Goal: Task Accomplishment & Management: Use online tool/utility

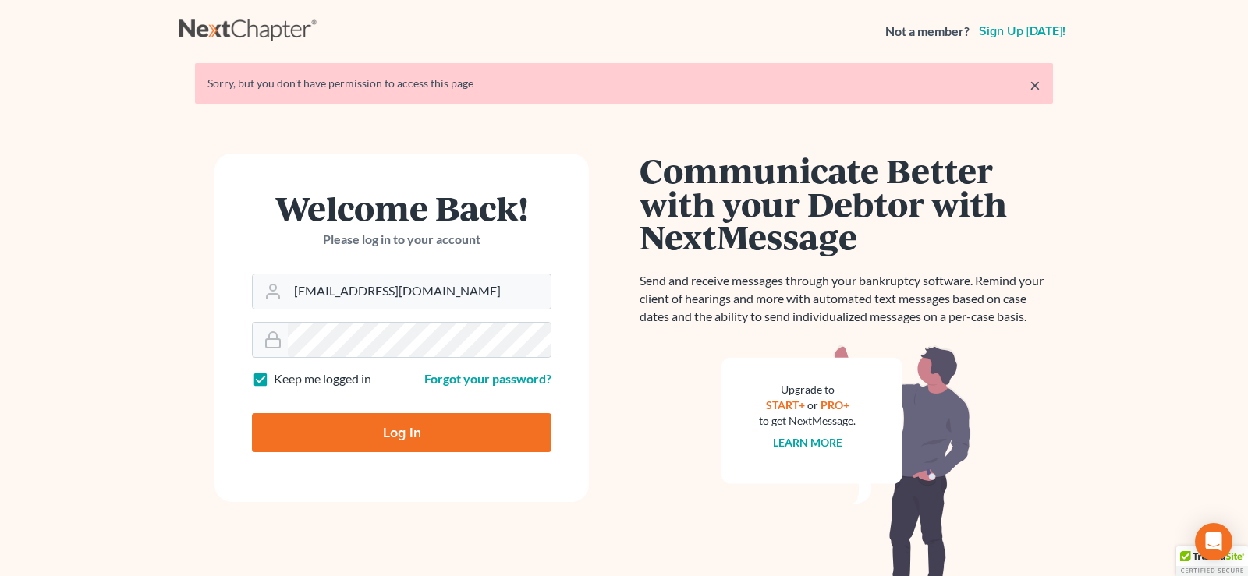
click at [395, 433] on input "Log In" at bounding box center [401, 432] width 299 height 39
type input "Thinking..."
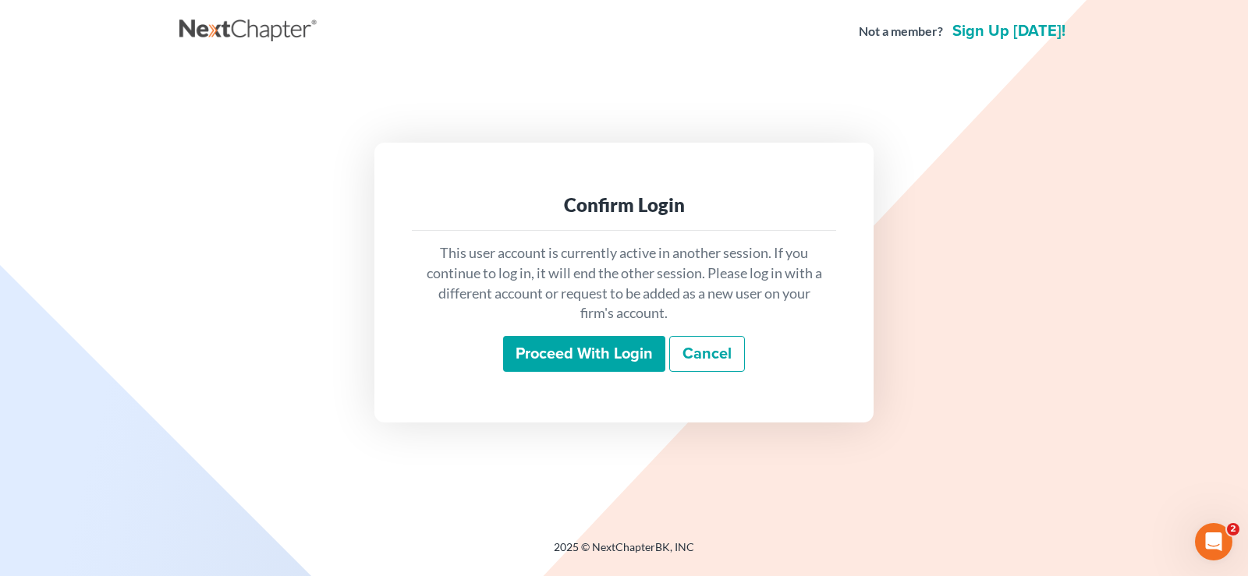
click at [550, 354] on input "Proceed with login" at bounding box center [584, 354] width 162 height 36
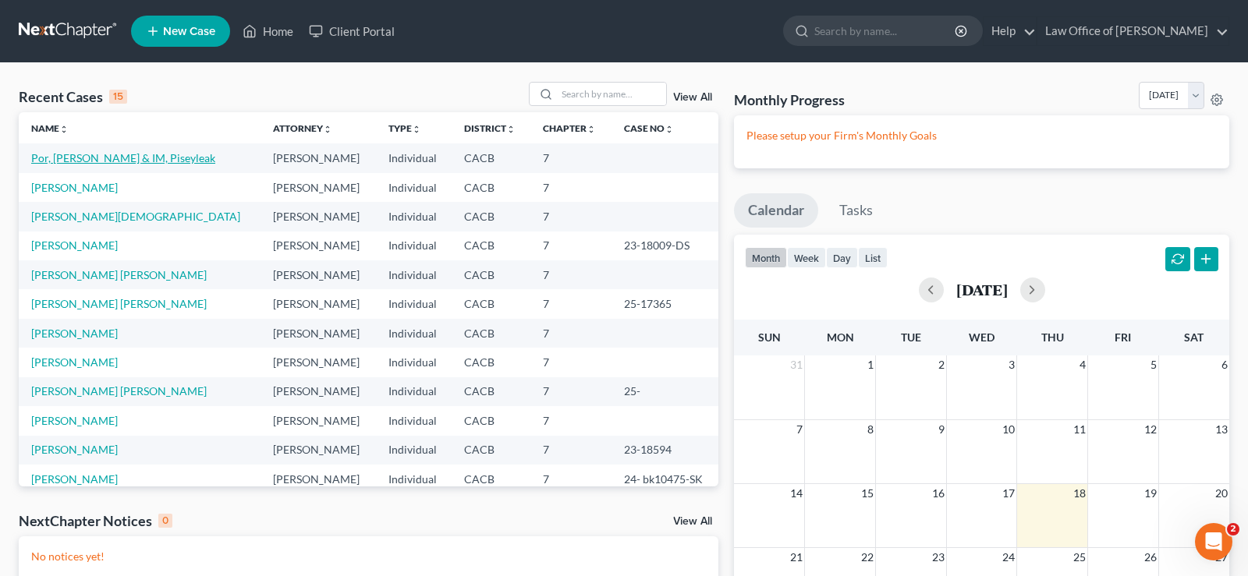
click at [103, 156] on link "Por, Steven & IM, Piseyleak" at bounding box center [123, 157] width 184 height 13
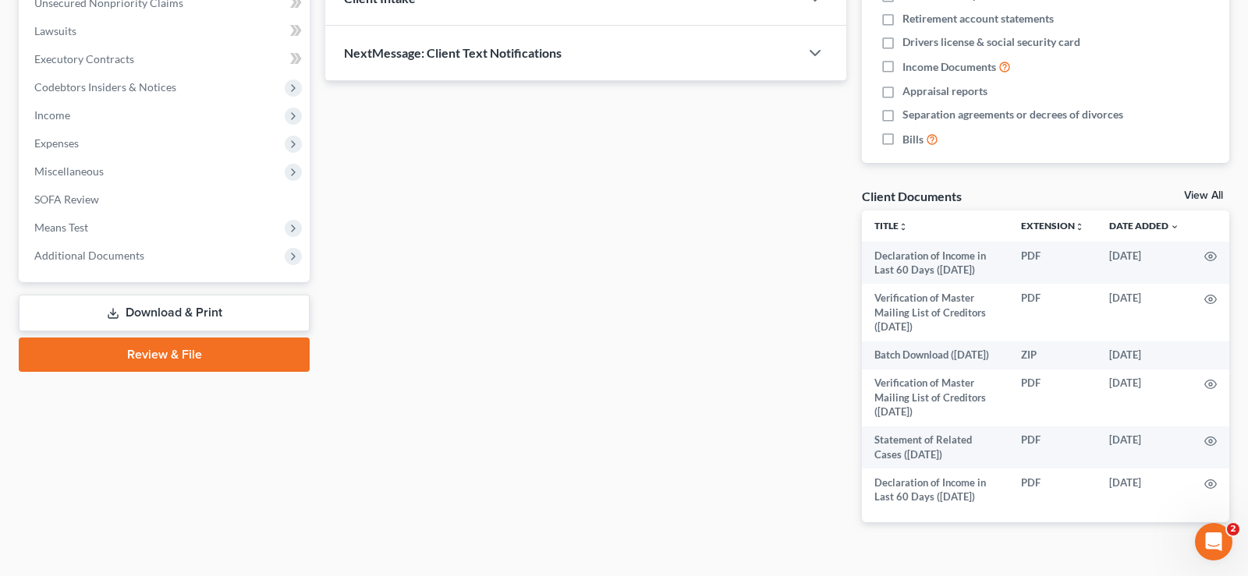
scroll to position [427, 0]
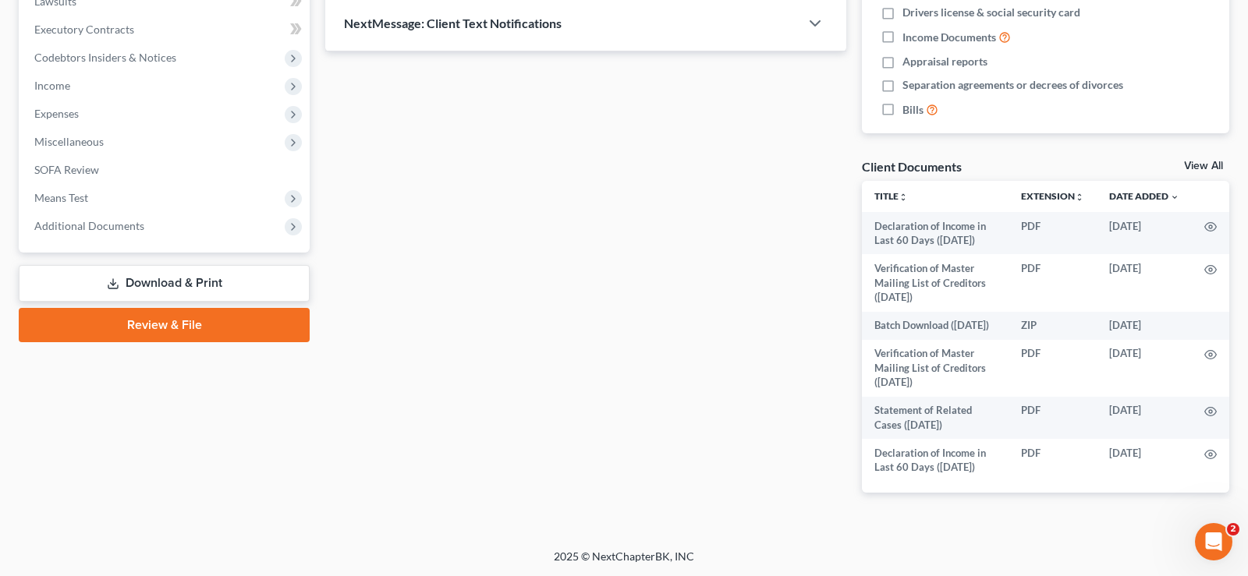
click at [173, 282] on link "Download & Print" at bounding box center [164, 283] width 291 height 37
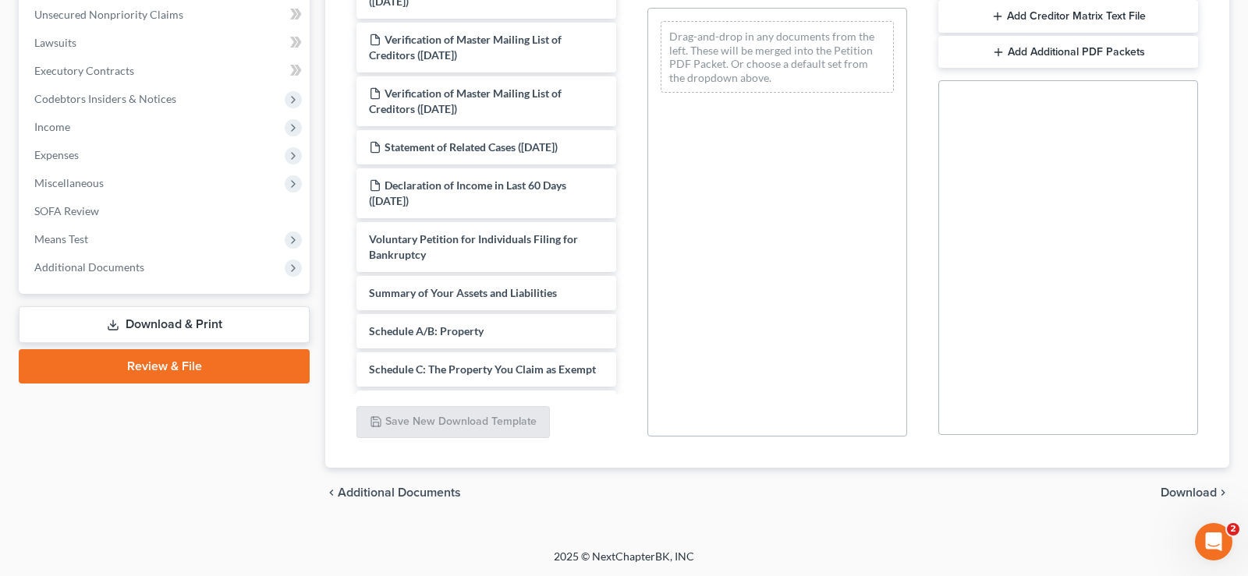
scroll to position [147, 0]
